Goal: Download file/media

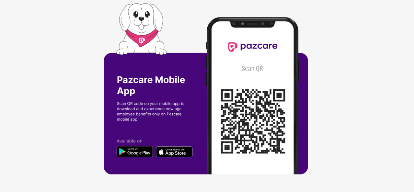
click at [135, 151] on img at bounding box center [207, 96] width 207 height 186
click at [136, 150] on img at bounding box center [207, 96] width 207 height 186
click at [122, 164] on img at bounding box center [207, 96] width 207 height 186
click at [132, 151] on img at bounding box center [207, 96] width 207 height 186
click at [178, 154] on img at bounding box center [207, 96] width 207 height 186
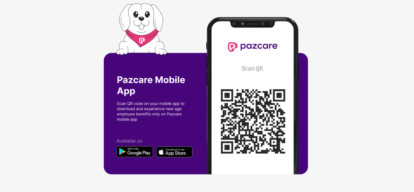
click at [240, 105] on img at bounding box center [207, 96] width 207 height 186
click at [143, 110] on img at bounding box center [207, 96] width 207 height 186
click at [259, 125] on img at bounding box center [207, 96] width 207 height 186
click at [177, 153] on img at bounding box center [207, 96] width 207 height 186
click at [134, 152] on img at bounding box center [207, 96] width 207 height 186
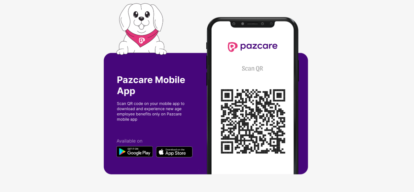
click at [256, 113] on img at bounding box center [207, 96] width 207 height 186
click at [258, 49] on img at bounding box center [207, 96] width 207 height 186
click at [151, 79] on img at bounding box center [207, 96] width 207 height 186
click at [140, 99] on img at bounding box center [207, 96] width 207 height 186
click at [254, 106] on img at bounding box center [207, 96] width 207 height 186
